Goal: Task Accomplishment & Management: Complete application form

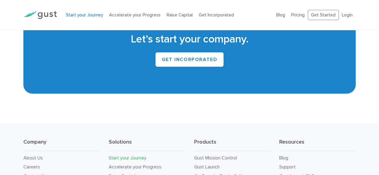
scroll to position [1077, 0]
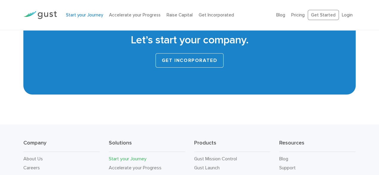
click at [192, 64] on link "GET INCORPORATED" at bounding box center [190, 60] width 68 height 14
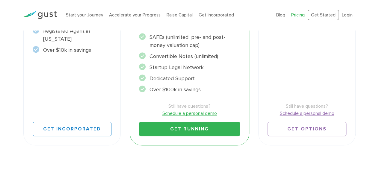
scroll to position [232, 0]
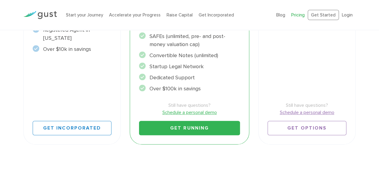
click at [193, 127] on link "Get Running" at bounding box center [189, 128] width 101 height 14
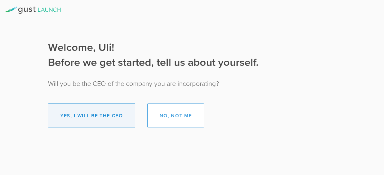
click at [117, 114] on button "Yes, I will be the CEO" at bounding box center [91, 116] width 87 height 24
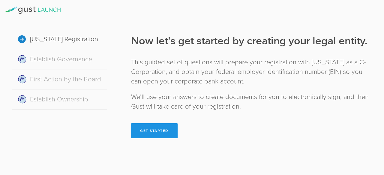
click at [150, 129] on button "Get Started" at bounding box center [154, 130] width 46 height 15
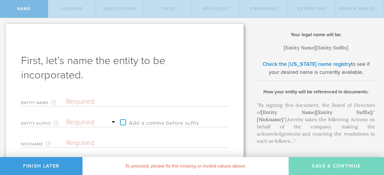
click at [91, 102] on input "text" at bounding box center [136, 101] width 141 height 9
type input "S"
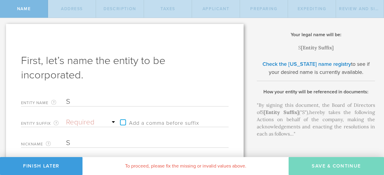
type input "Si"
type input "Sir"
type input "Siri"
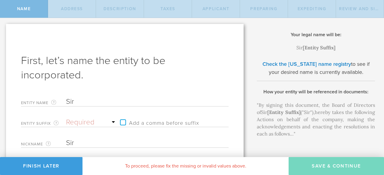
type input "Siri"
type input "Siric"
type input "Sirica"
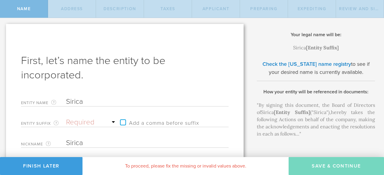
type input "SiricaA"
type input "SiricaAI"
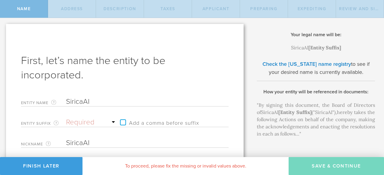
click at [121, 124] on label "Add a comma before suffix" at bounding box center [158, 122] width 82 height 9
click at [121, 124] on input "Add a comma before suffix" at bounding box center [149, 119] width 64 height 9
checkbox input "true"
click at [69, 124] on select "Required Association Club Co. Company Corp. Corporation Foundation Fund Inc. In…" at bounding box center [91, 122] width 51 height 9
select select "inc."
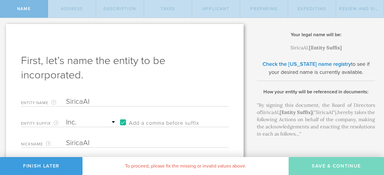
click at [66, 118] on select "Required Association Club Co. Company Corp. Corporation Foundation Fund Inc. In…" at bounding box center [91, 122] width 51 height 9
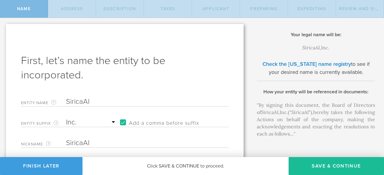
click at [123, 122] on label "Add a comma before suffix" at bounding box center [158, 122] width 82 height 9
click at [123, 122] on input "Add a comma before suffix" at bounding box center [149, 119] width 64 height 9
checkbox input "false"
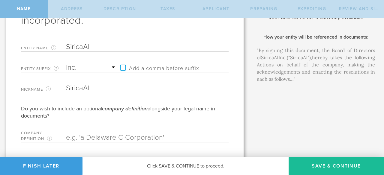
scroll to position [70, 0]
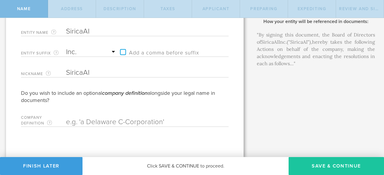
click at [325, 165] on button "Save & Continue" at bounding box center [335, 166] width 95 height 18
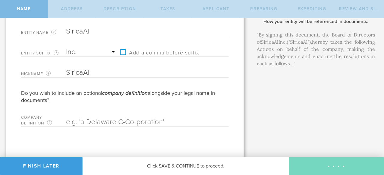
checkbox input "true"
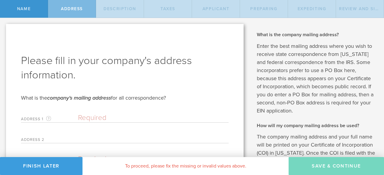
click at [89, 118] on input "text" at bounding box center [153, 118] width 150 height 9
type input "1842 Loyola Drive"
type input "Burlingame"
select select "CA"
type input "94010"
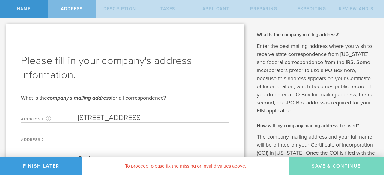
type input "Sirica Therapeutics"
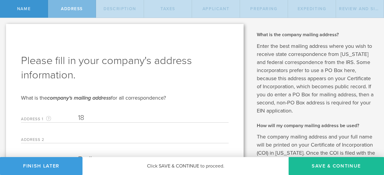
type input "1"
type input "1633 Old Bayshore Hwy"
click at [142, 140] on input "text" at bounding box center [153, 138] width 150 height 9
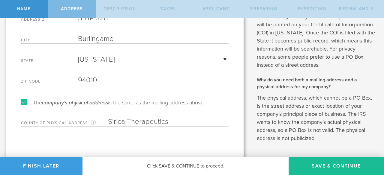
scroll to position [141, 0]
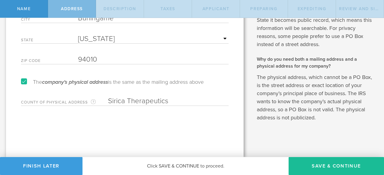
type input "Suite 328"
click at [170, 101] on input "Sirica Therapeutics" at bounding box center [168, 101] width 120 height 9
type input "S"
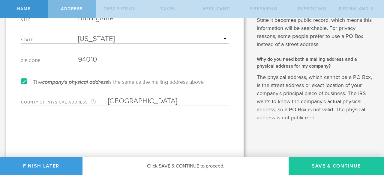
type input "San Mateo"
click at [337, 164] on button "Save & Continue" at bounding box center [335, 166] width 95 height 18
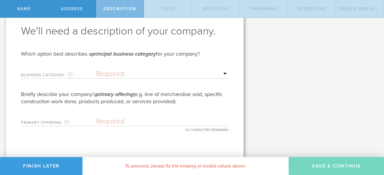
scroll to position [0, 0]
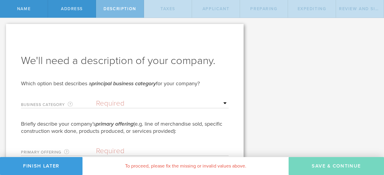
click at [222, 102] on select "Required Accommodation & food service Construction Finance & insurance Health c…" at bounding box center [162, 103] width 132 height 9
select select "other"
click at [96, 99] on select "Required Accommodation & food service Construction Finance & insurance Health c…" at bounding box center [162, 103] width 132 height 9
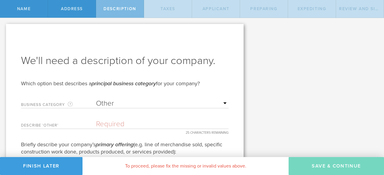
click at [114, 126] on input "text" at bounding box center [162, 124] width 132 height 9
click at [151, 122] on input "text" at bounding box center [162, 124] width 132 height 9
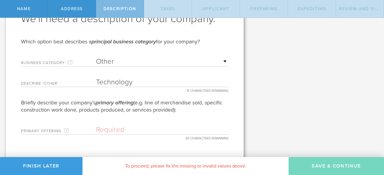
scroll to position [50, 0]
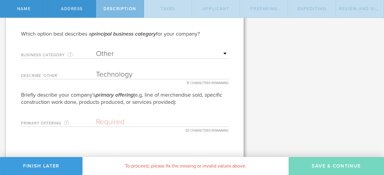
type input "Technology"
click at [111, 121] on input "text" at bounding box center [162, 122] width 132 height 9
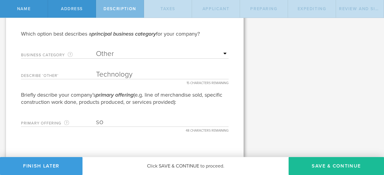
type input "s"
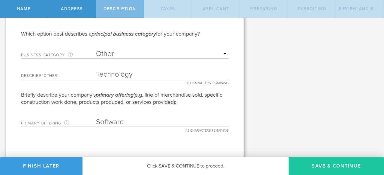
type input "Software"
click at [368, 163] on button "Save & Continue" at bounding box center [335, 166] width 95 height 18
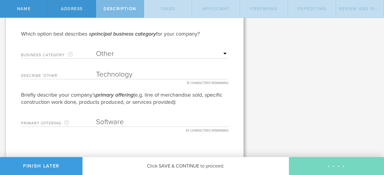
type input "0"
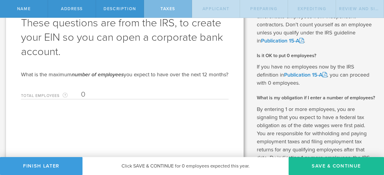
scroll to position [42, 0]
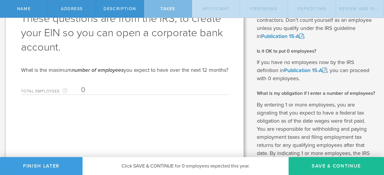
click at [89, 95] on input "0" at bounding box center [153, 90] width 144 height 9
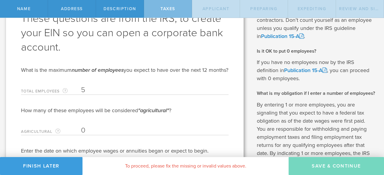
type input "5"
click at [88, 135] on input "0" at bounding box center [153, 130] width 144 height 9
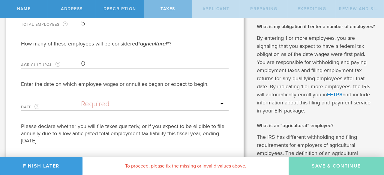
scroll to position [111, 0]
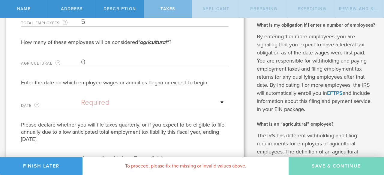
click at [134, 107] on input "text" at bounding box center [153, 102] width 144 height 9
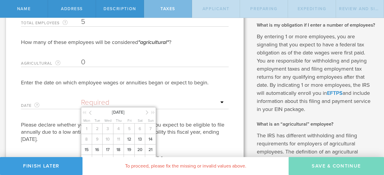
click at [146, 116] on icon at bounding box center [147, 112] width 3 height 7
click at [116, 134] on span "1" at bounding box center [118, 129] width 11 height 10
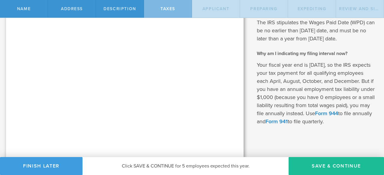
scroll to position [317, 0]
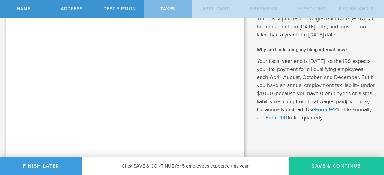
click at [338, 161] on button "Save & Continue" at bounding box center [335, 166] width 95 height 18
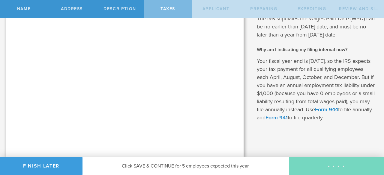
type input "CEO"
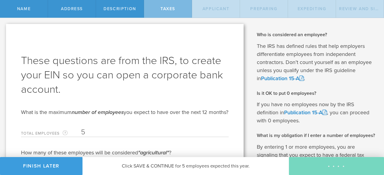
select select "US"
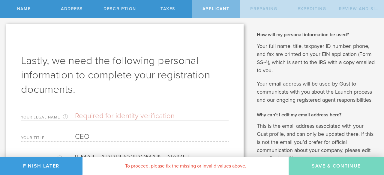
click at [103, 117] on input "text" at bounding box center [151, 116] width 153 height 9
click at [83, 118] on input "Uli Chettipally" at bounding box center [151, 116] width 153 height 9
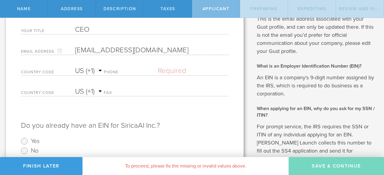
scroll to position [108, 0]
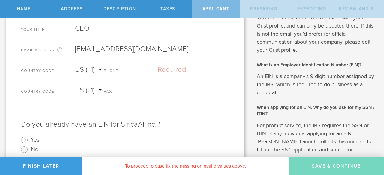
type input "Uli K Chettipally"
click at [130, 70] on label "Phone" at bounding box center [131, 71] width 54 height 5
click at [103, 68] on select "AC (+247) AD (+376) AE (+971) AF (+93) AG (+1) AI (+1) AL (+355) AM (+374) AO (…" at bounding box center [89, 69] width 29 height 9
click at [113, 69] on label "Phone" at bounding box center [131, 71] width 54 height 5
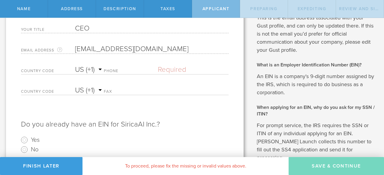
click at [182, 69] on input "text" at bounding box center [193, 69] width 71 height 9
type input "(650) 270-7575"
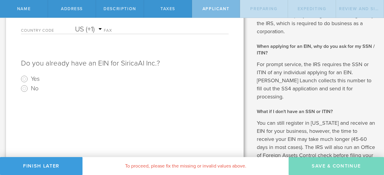
scroll to position [176, 0]
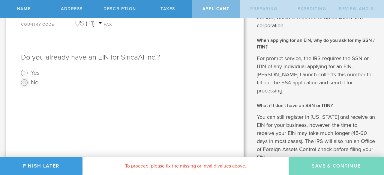
click at [24, 81] on input "No" at bounding box center [24, 83] width 10 height 10
radio input "true"
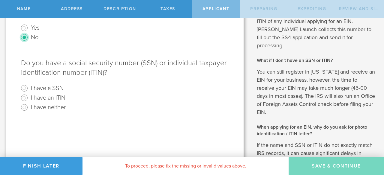
scroll to position [232, 0]
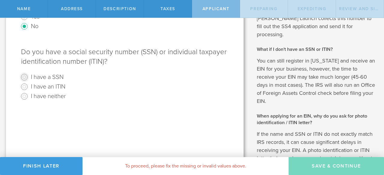
click at [23, 76] on input "I have a SSN" at bounding box center [24, 78] width 10 height 10
radio input "true"
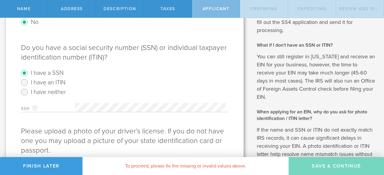
scroll to position [281, 0]
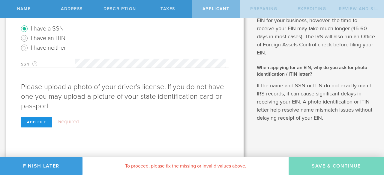
click at [37, 122] on div "Add file" at bounding box center [36, 122] width 31 height 10
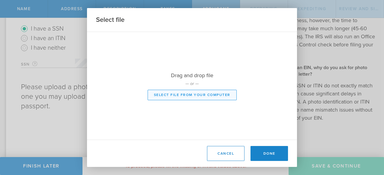
click at [195, 95] on button "Select file from your computer" at bounding box center [191, 95] width 89 height 10
type input "C:\fakepath\Uli Chettipally Driver License.jpg"
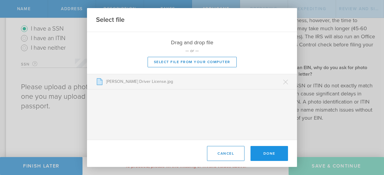
click at [271, 152] on button "Done" at bounding box center [268, 153] width 37 height 15
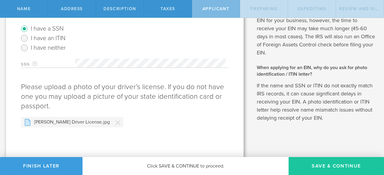
click at [357, 162] on button "Save & Continue" at bounding box center [335, 166] width 95 height 18
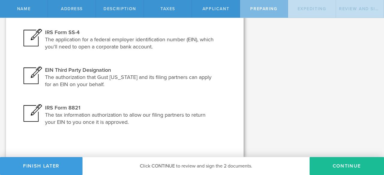
scroll to position [0, 0]
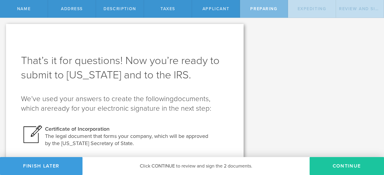
click at [345, 167] on button "Continue" at bounding box center [346, 166] width 74 height 18
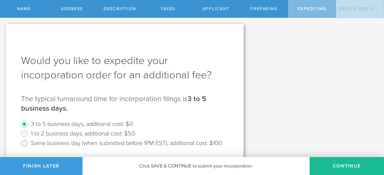
scroll to position [20, 0]
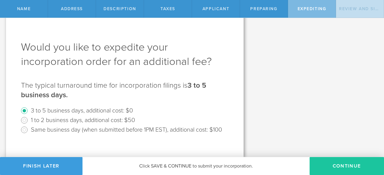
click at [353, 166] on button "Continue" at bounding box center [346, 166] width 74 height 18
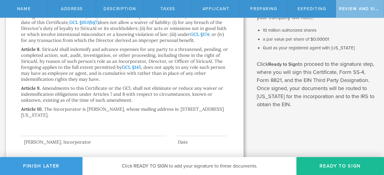
scroll to position [172, 0]
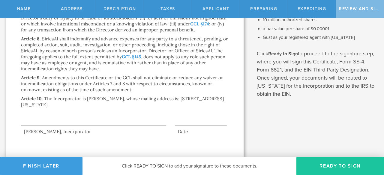
click at [349, 166] on button "Ready to Sign" at bounding box center [340, 166] width 88 height 18
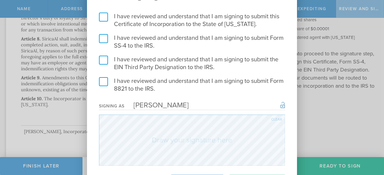
click at [106, 16] on label "I have reviewed and understand that I am signing to submit this Certificate of …" at bounding box center [192, 21] width 186 height 16
click at [0, 0] on input "I have reviewed and understand that I am signing to submit this Certificate of …" at bounding box center [0, 0] width 0 height 0
click at [103, 38] on label "I have reviewed and understand that I am signing to submit Form SS-4 to the IRS." at bounding box center [192, 42] width 186 height 16
click at [0, 0] on input "I have reviewed and understand that I am signing to submit Form SS-4 to the IRS." at bounding box center [0, 0] width 0 height 0
click at [104, 61] on label "I have reviewed and understand that I am signing to submit the EIN Third Party …" at bounding box center [192, 64] width 186 height 16
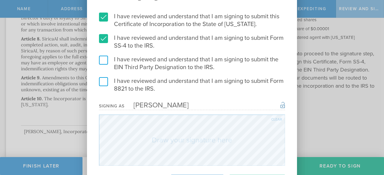
click at [0, 0] on input "I have reviewed and understand that I am signing to submit the EIN Third Party …" at bounding box center [0, 0] width 0 height 0
click at [103, 81] on label "I have reviewed and understand that I am signing to submit Form 8821 to the IRS." at bounding box center [192, 85] width 186 height 16
click at [0, 0] on input "I have reviewed and understand that I am signing to submit Form 8821 to the IRS." at bounding box center [0, 0] width 0 height 0
drag, startPoint x: 382, startPoint y: 109, endPoint x: 383, endPoint y: 126, distance: 17.7
click at [383, 126] on div "You are signing 4 documents. I have reviewed and understand that I am signing t…" at bounding box center [192, 87] width 384 height 175
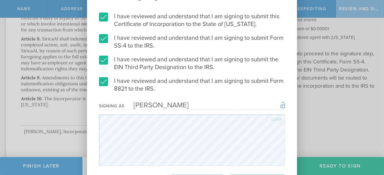
drag, startPoint x: 293, startPoint y: 135, endPoint x: 293, endPoint y: 165, distance: 30.3
click at [293, 165] on div "I have reviewed and understand that I am signing to submit this Certificate of …" at bounding box center [192, 89] width 210 height 153
